Goal: Task Accomplishment & Management: Use online tool/utility

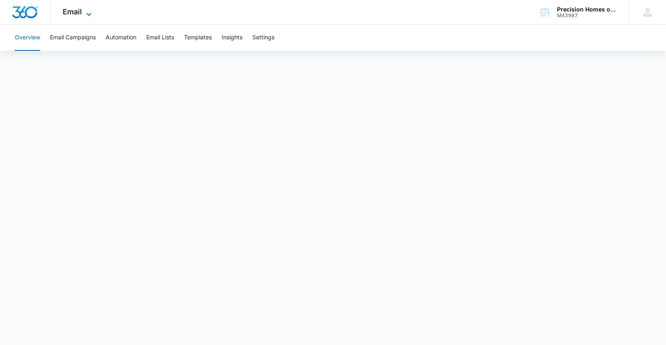
click at [70, 13] on span "Email" at bounding box center [72, 11] width 19 height 9
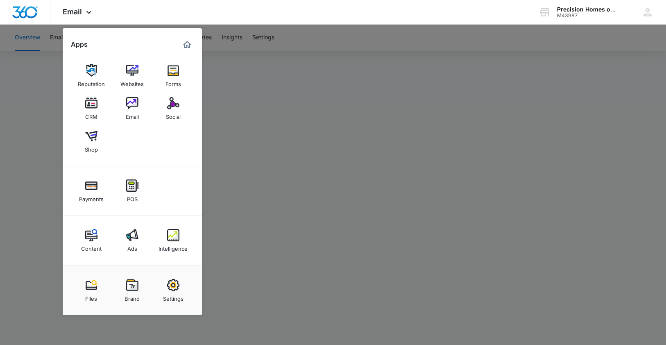
click at [42, 51] on div at bounding box center [333, 172] width 666 height 345
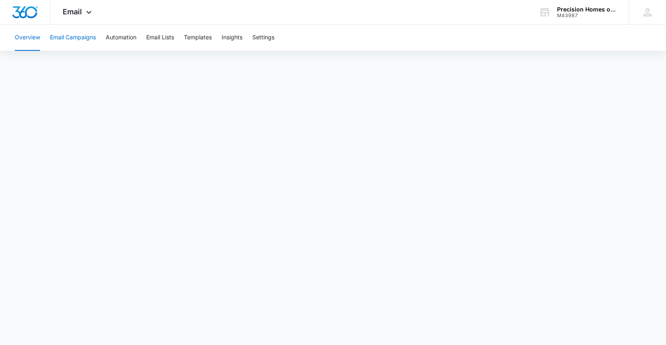
click at [73, 37] on button "Email Campaigns" at bounding box center [73, 38] width 46 height 26
click at [71, 39] on button "Email Campaigns" at bounding box center [73, 38] width 46 height 26
click at [78, 39] on button "Email Campaigns" at bounding box center [73, 38] width 46 height 26
click at [167, 41] on button "Email Lists" at bounding box center [160, 38] width 28 height 26
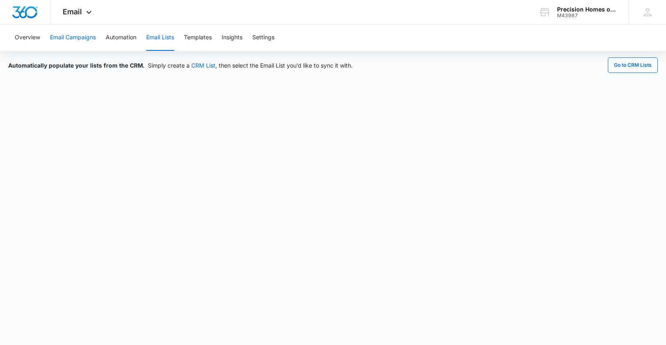
click at [76, 39] on button "Email Campaigns" at bounding box center [73, 38] width 46 height 26
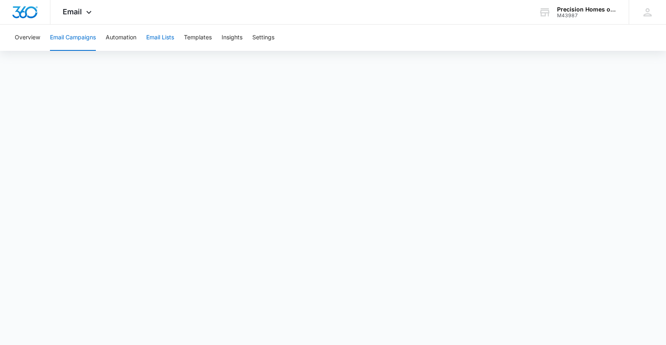
click at [165, 41] on button "Email Lists" at bounding box center [160, 38] width 28 height 26
